Goal: Task Accomplishment & Management: Manage account settings

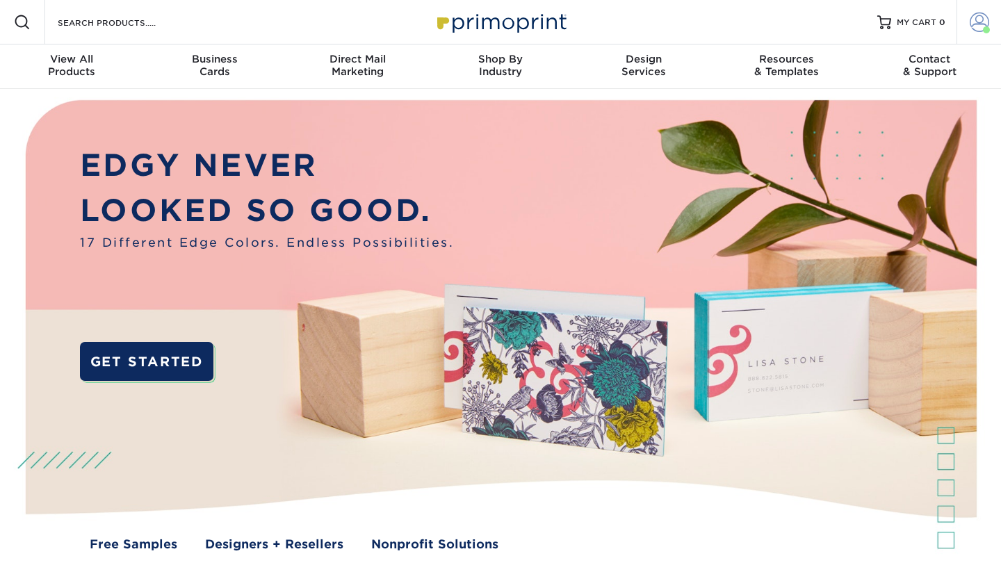
click at [969, 31] on link "Account" at bounding box center [979, 22] width 45 height 45
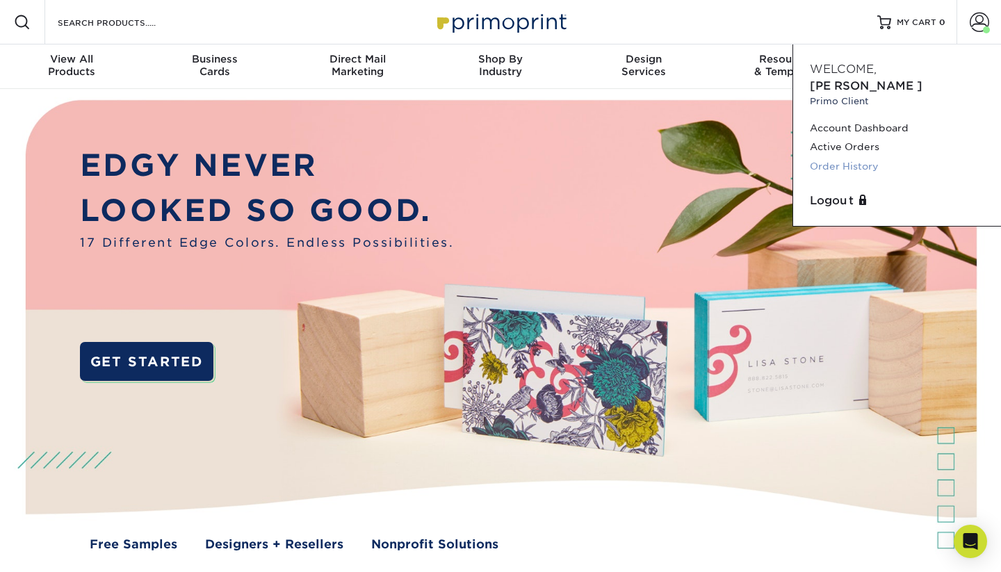
click at [853, 157] on link "Order History" at bounding box center [897, 166] width 175 height 19
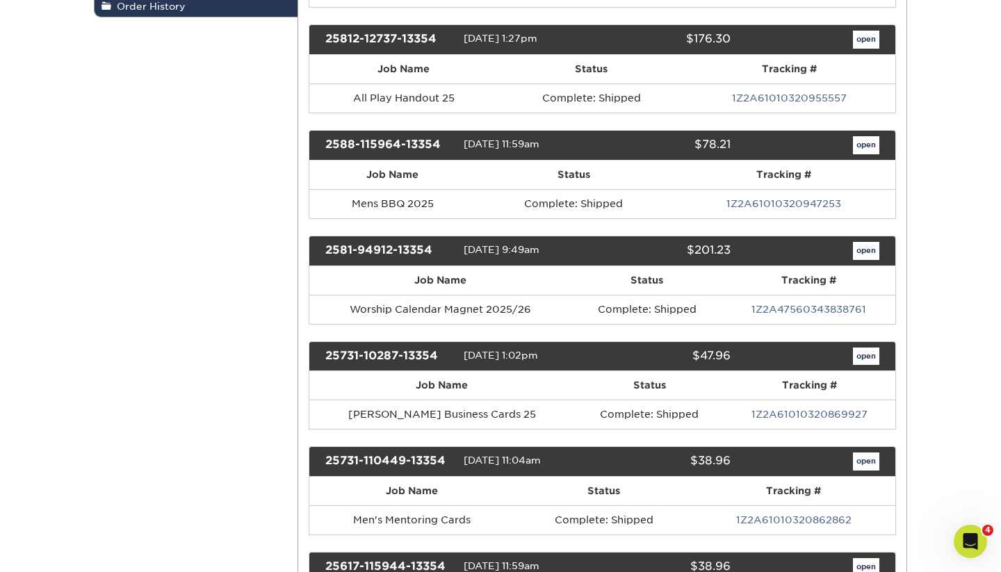
scroll to position [321, 0]
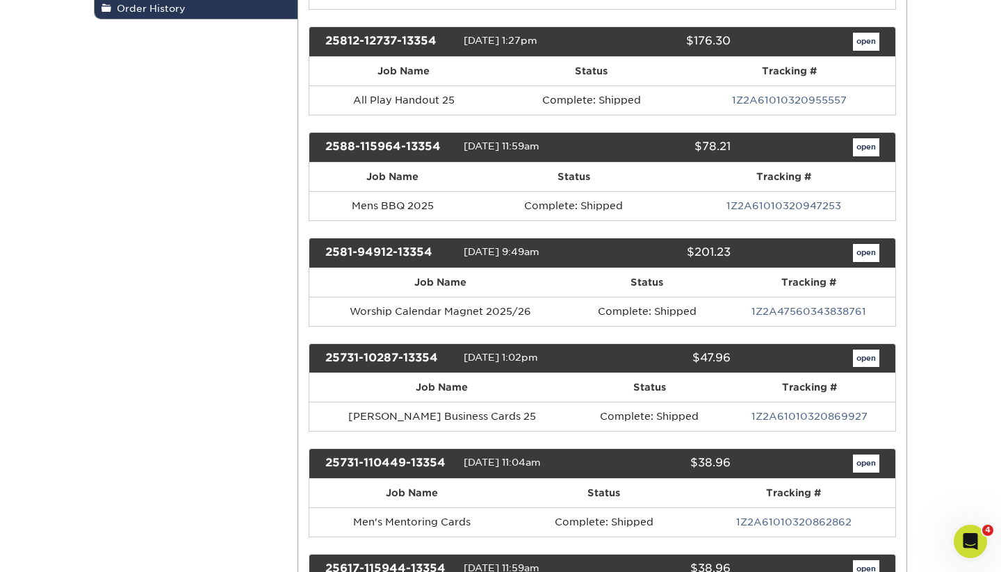
click at [862, 357] on link "open" at bounding box center [866, 359] width 26 height 18
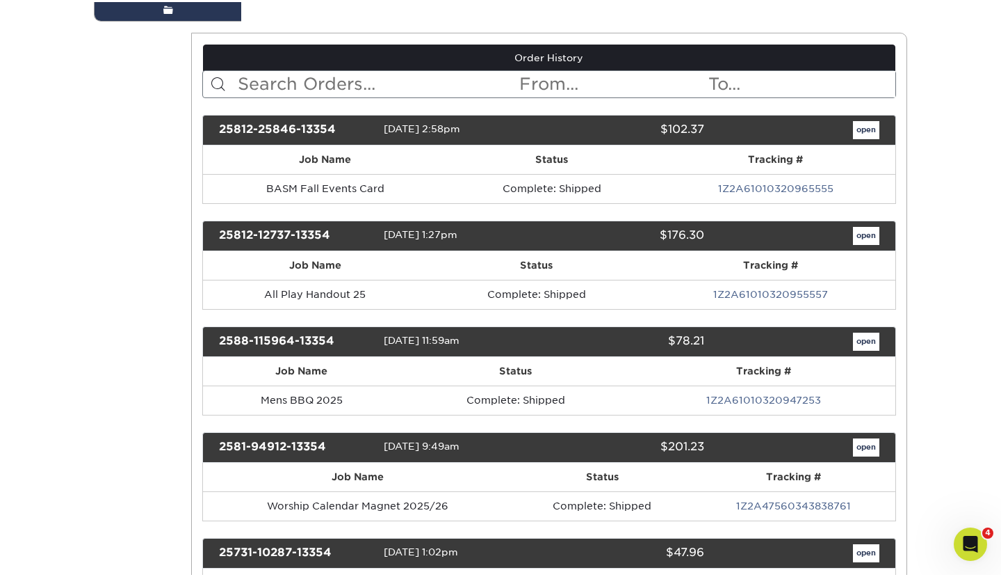
scroll to position [0, 0]
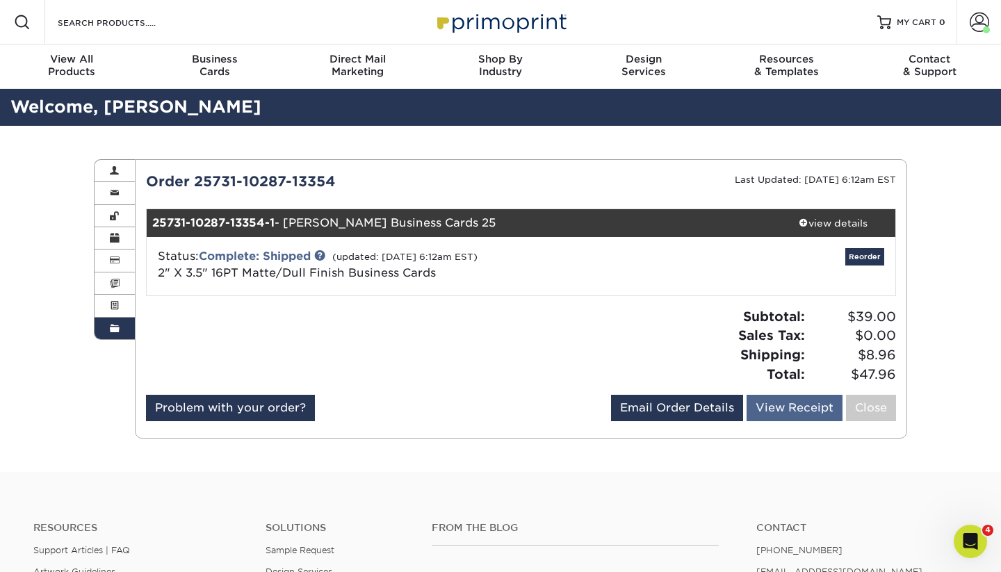
click at [785, 410] on link "View Receipt" at bounding box center [795, 408] width 96 height 26
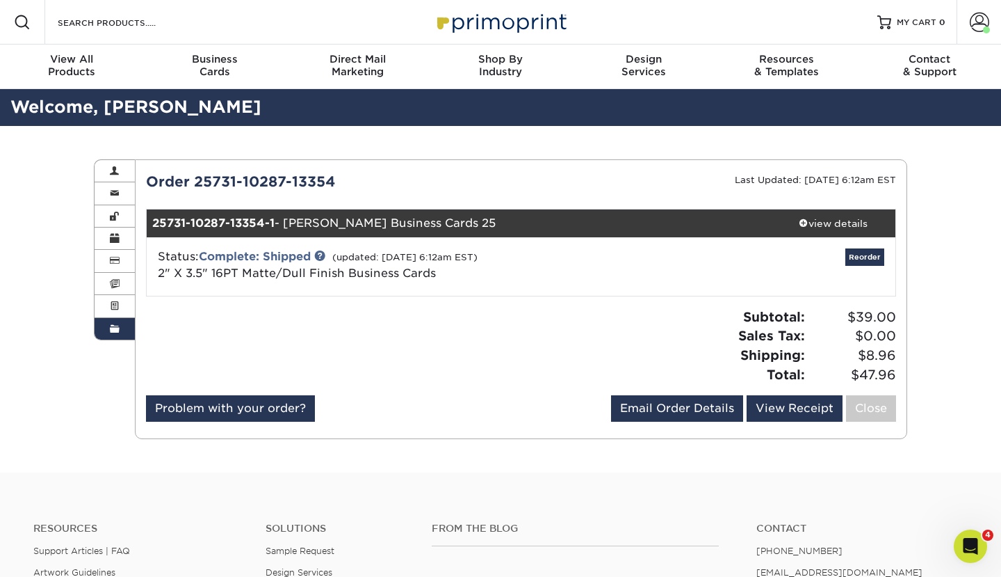
click at [120, 321] on link "Order History" at bounding box center [115, 329] width 40 height 22
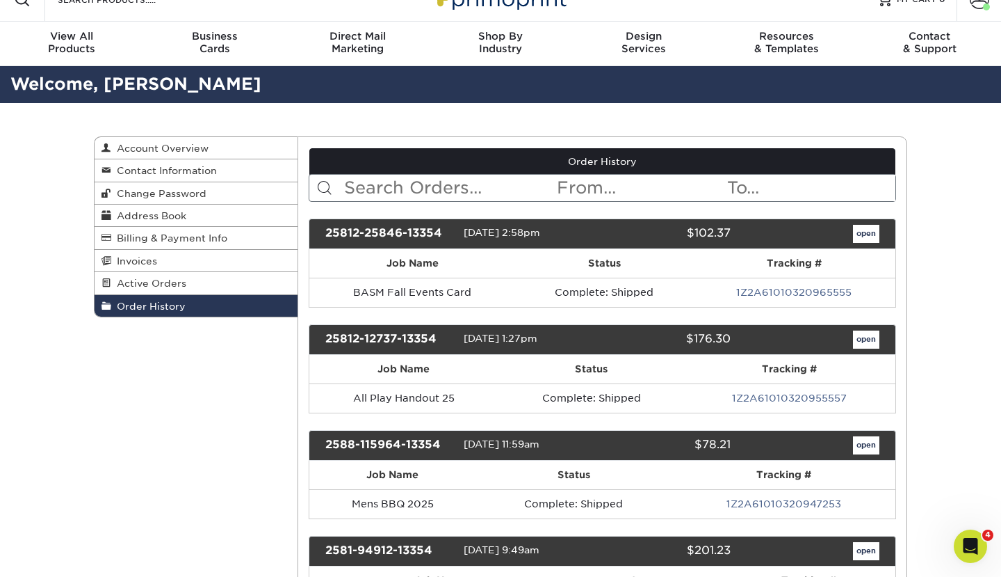
scroll to position [19, 0]
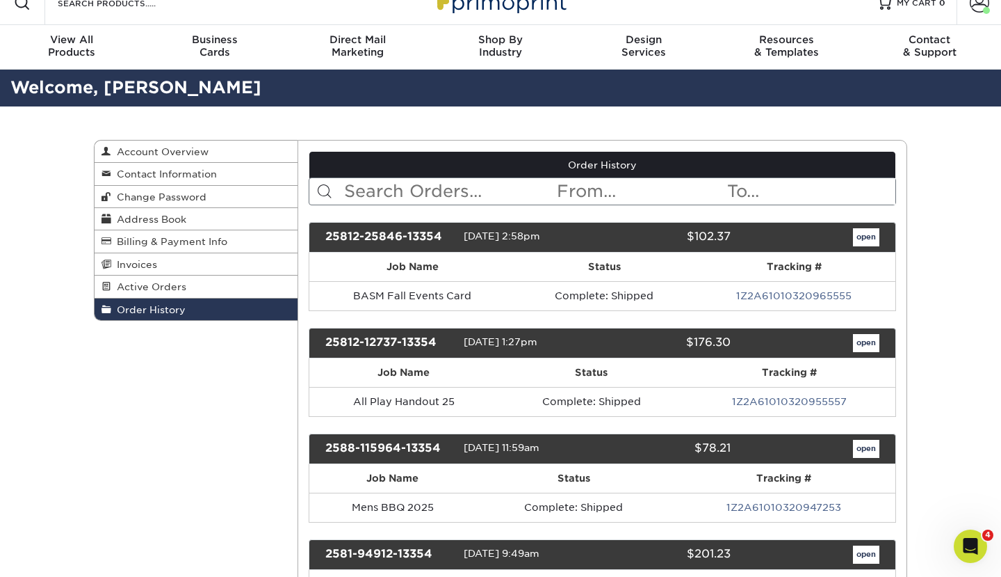
click at [868, 345] on link "open" at bounding box center [866, 343] width 26 height 18
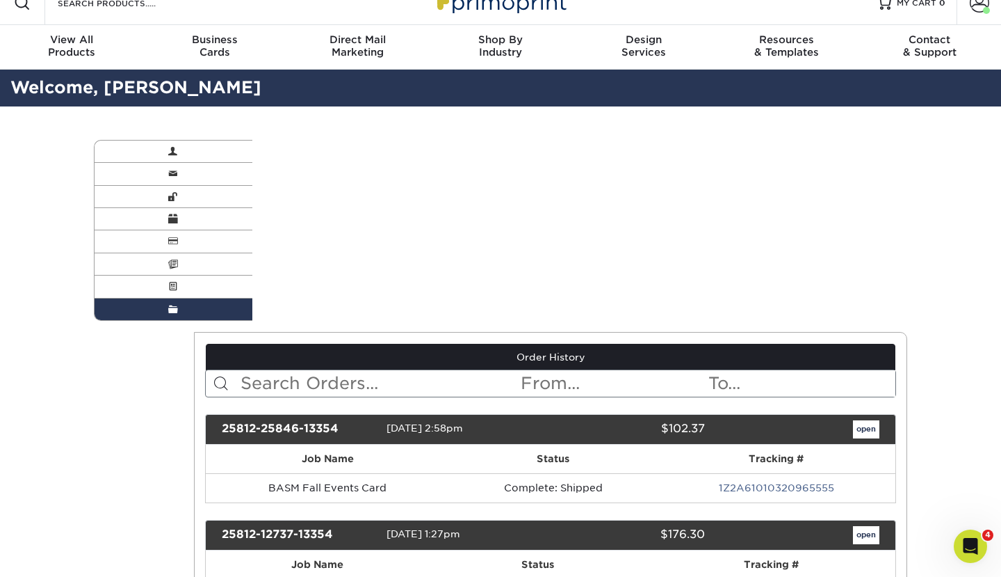
scroll to position [0, 0]
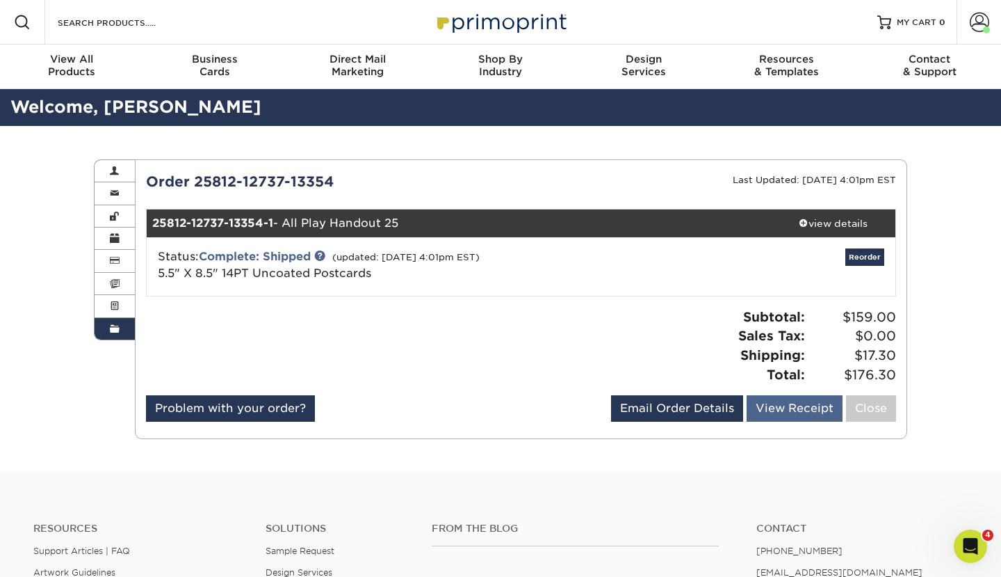
click at [799, 412] on link "View Receipt" at bounding box center [795, 408] width 96 height 26
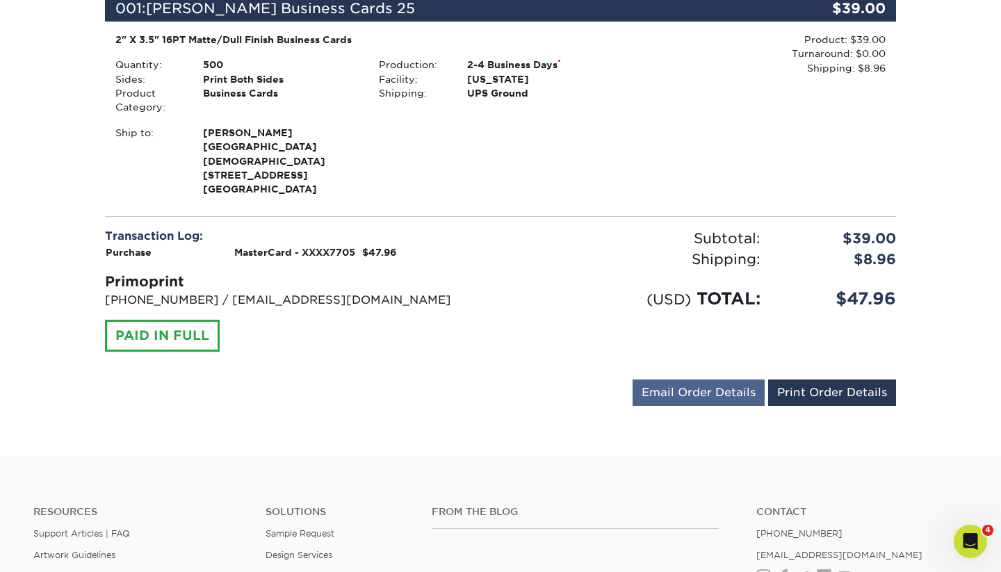
scroll to position [195, 0]
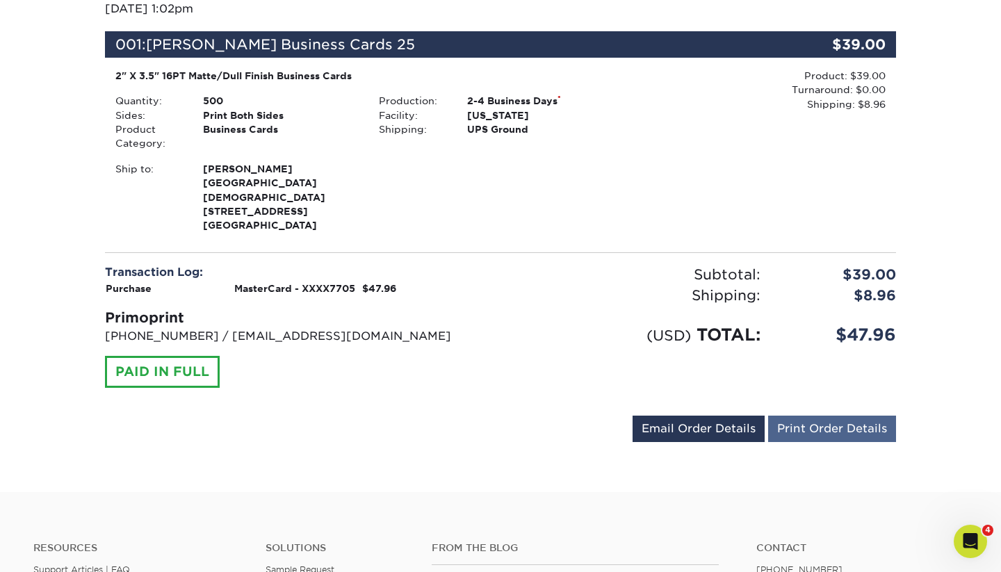
click at [823, 416] on link "Print Order Details" at bounding box center [832, 429] width 128 height 26
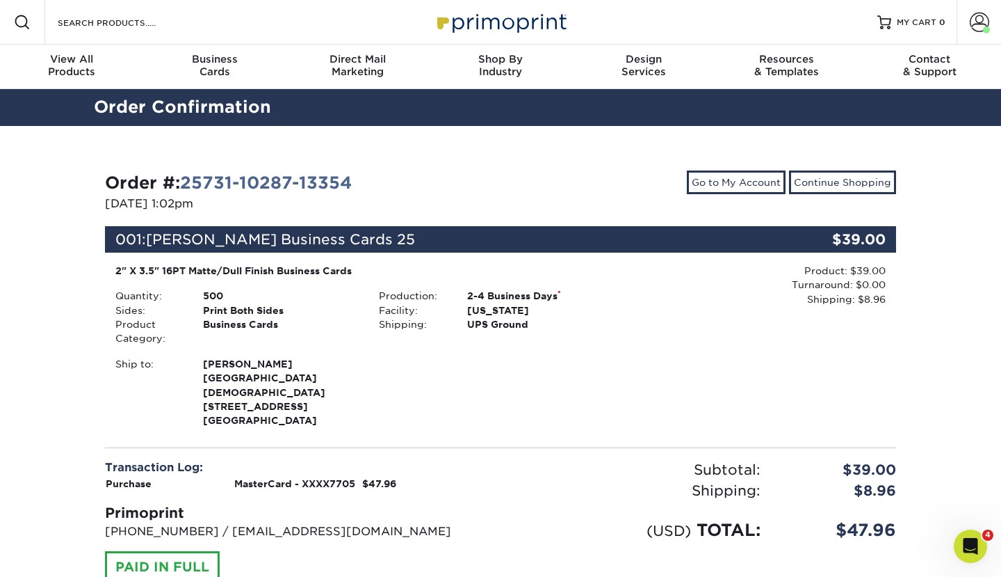
scroll to position [0, 0]
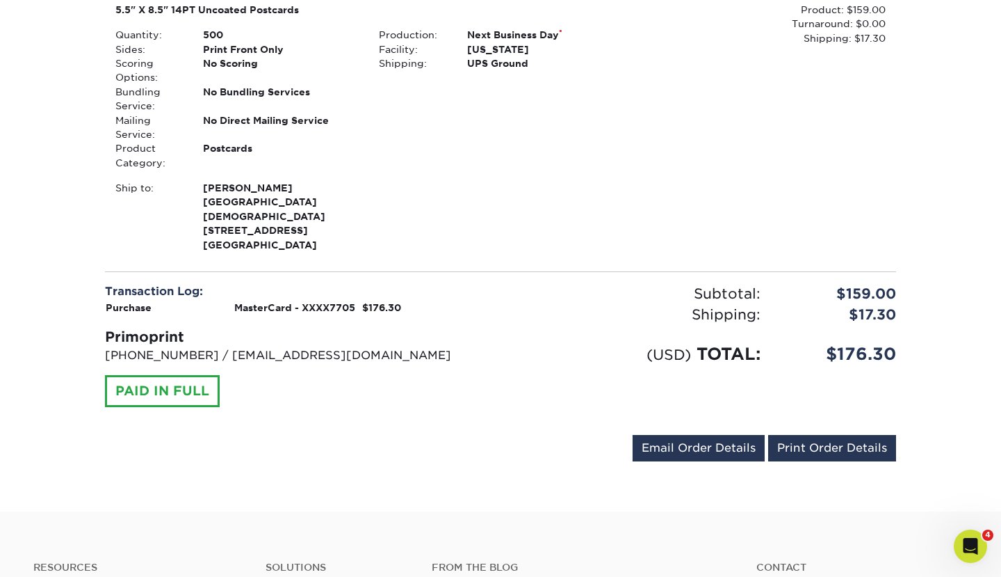
scroll to position [310, 0]
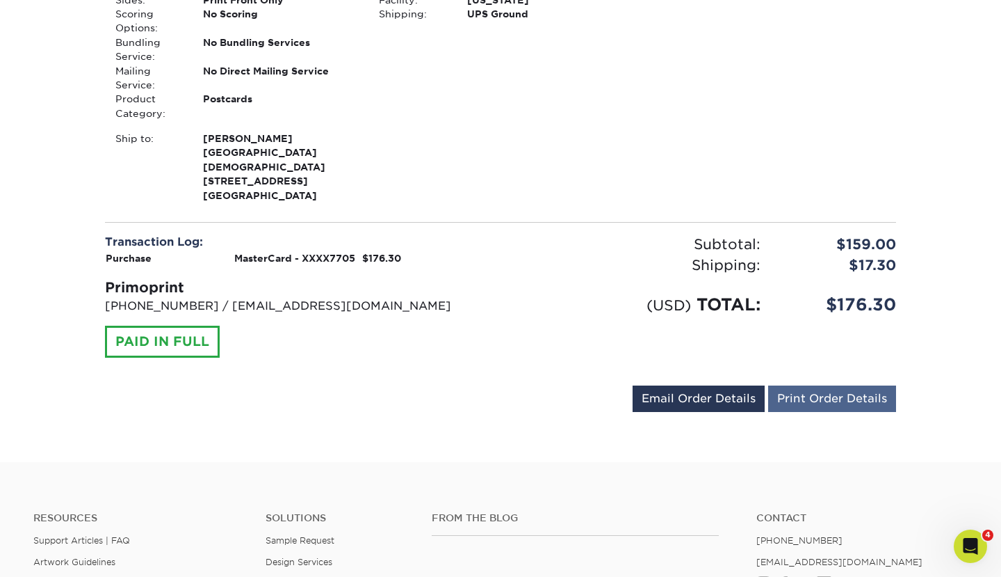
click at [831, 385] on link "Print Order Details" at bounding box center [832, 398] width 128 height 26
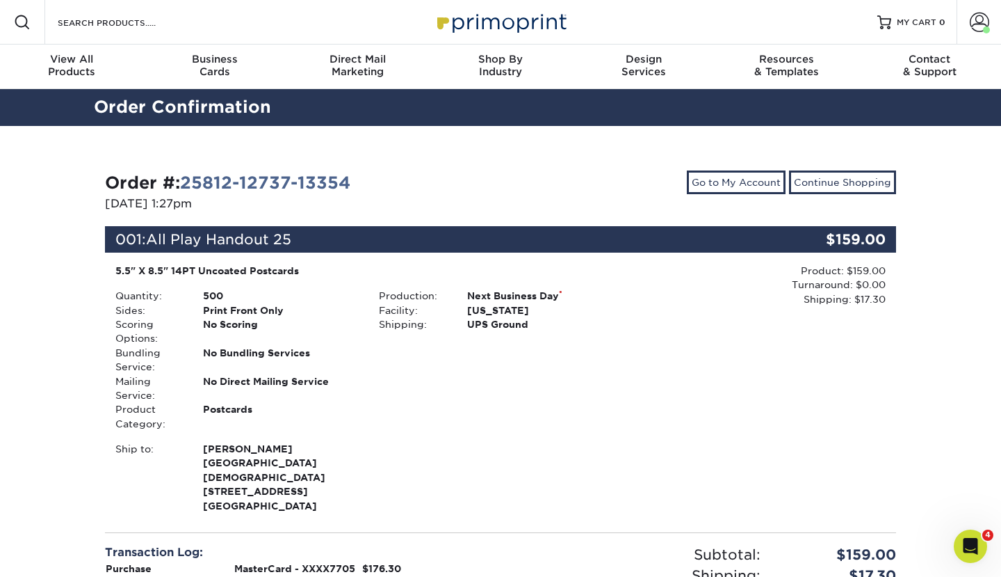
scroll to position [0, 0]
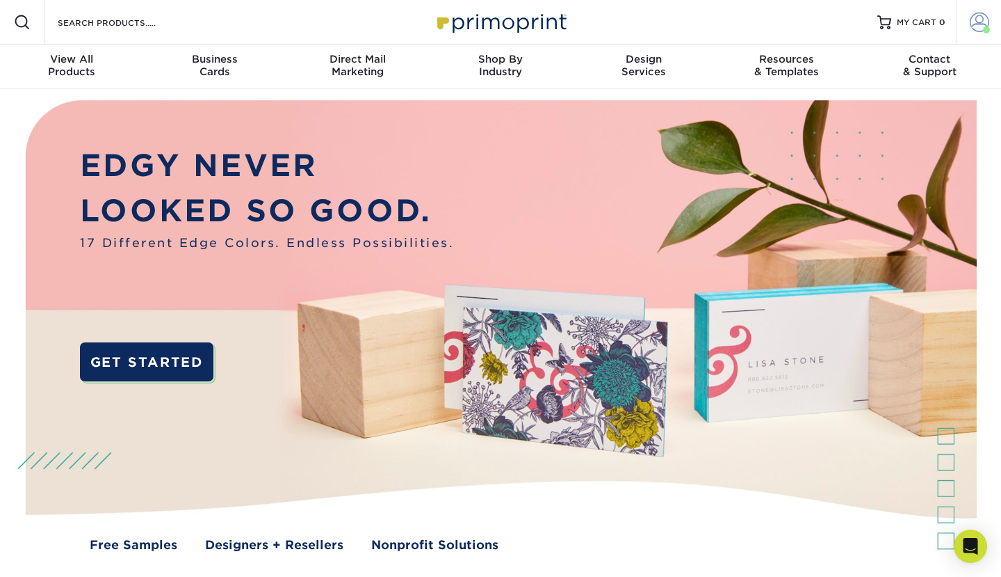
click at [975, 21] on span at bounding box center [979, 22] width 19 height 19
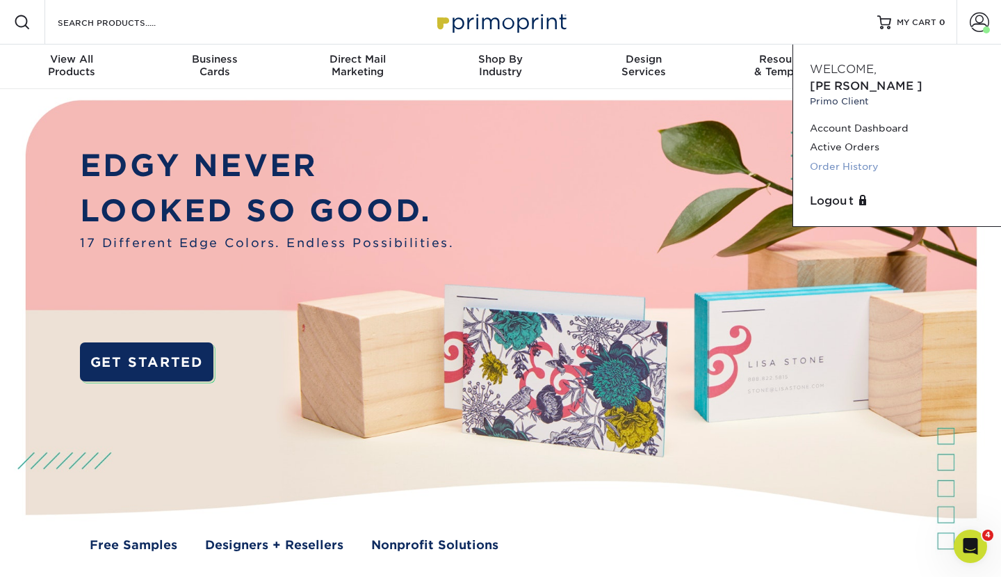
click at [844, 157] on link "Order History" at bounding box center [897, 166] width 175 height 19
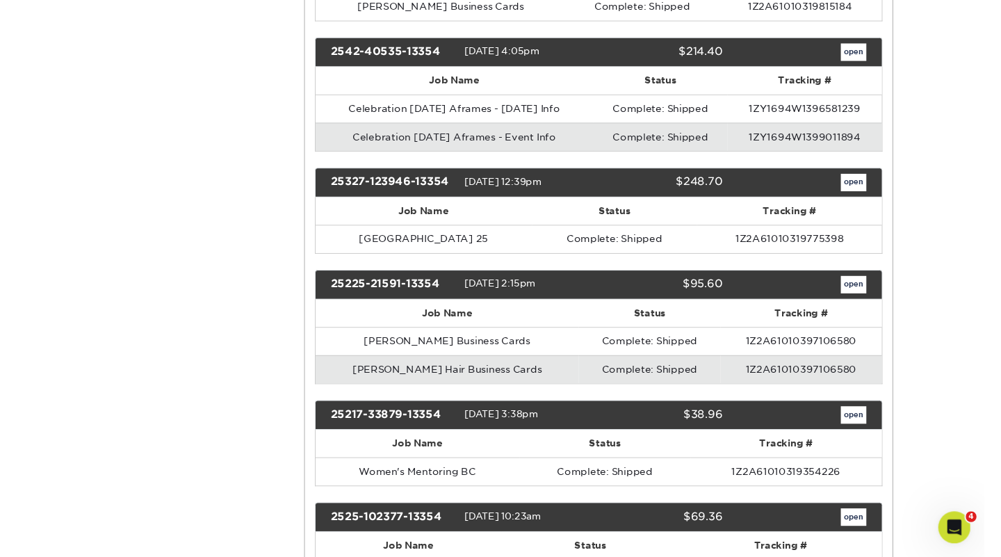
scroll to position [1511, 0]
